Goal: Navigation & Orientation: Find specific page/section

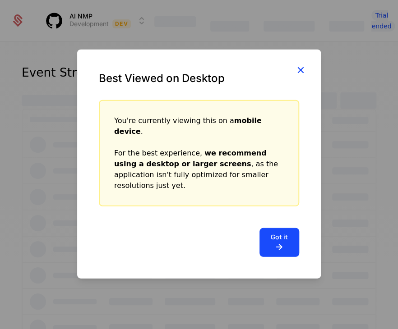
click at [298, 76] on icon "button" at bounding box center [300, 70] width 12 height 12
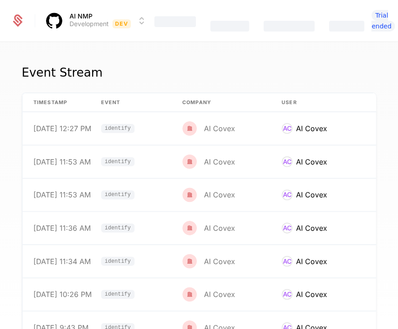
click at [71, 14] on html "AI NMP Development Dev Features Catalog Companies Events Trial ended Event Stre…" at bounding box center [199, 164] width 398 height 329
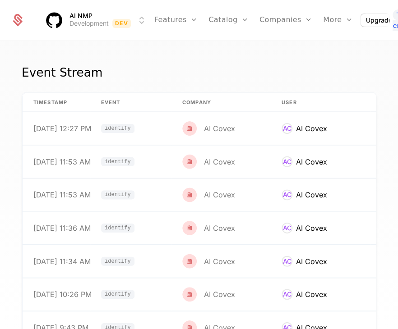
click at [238, 51] on html "AI NMP Development Dev Features Features Flags Catalog Plans Add Ons Credits Co…" at bounding box center [199, 164] width 398 height 329
